Goal: Navigation & Orientation: Find specific page/section

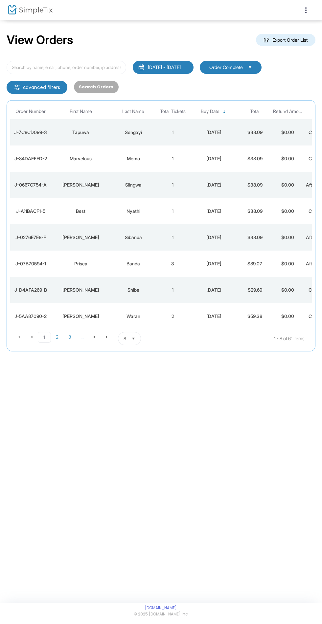
click at [306, 10] on icon at bounding box center [306, 10] width 6 height 8
click at [310, 32] on img at bounding box center [309, 28] width 10 height 10
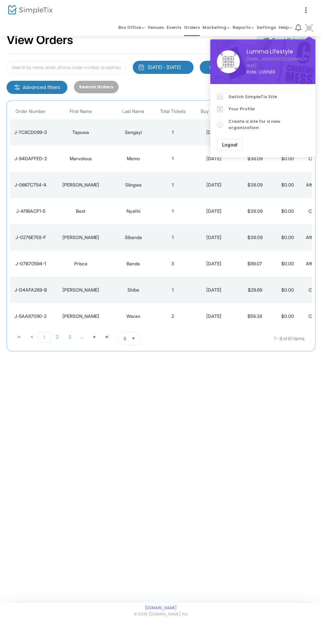
click at [284, 97] on span "Switch SimpleTix Site" at bounding box center [268, 97] width 80 height 7
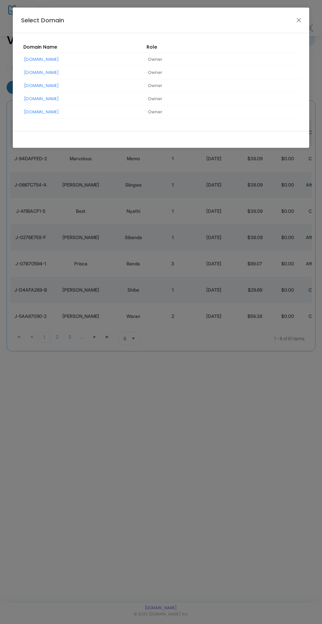
click at [59, 72] on link "[DOMAIN_NAME]" at bounding box center [41, 72] width 34 height 6
